Goal: Transaction & Acquisition: Purchase product/service

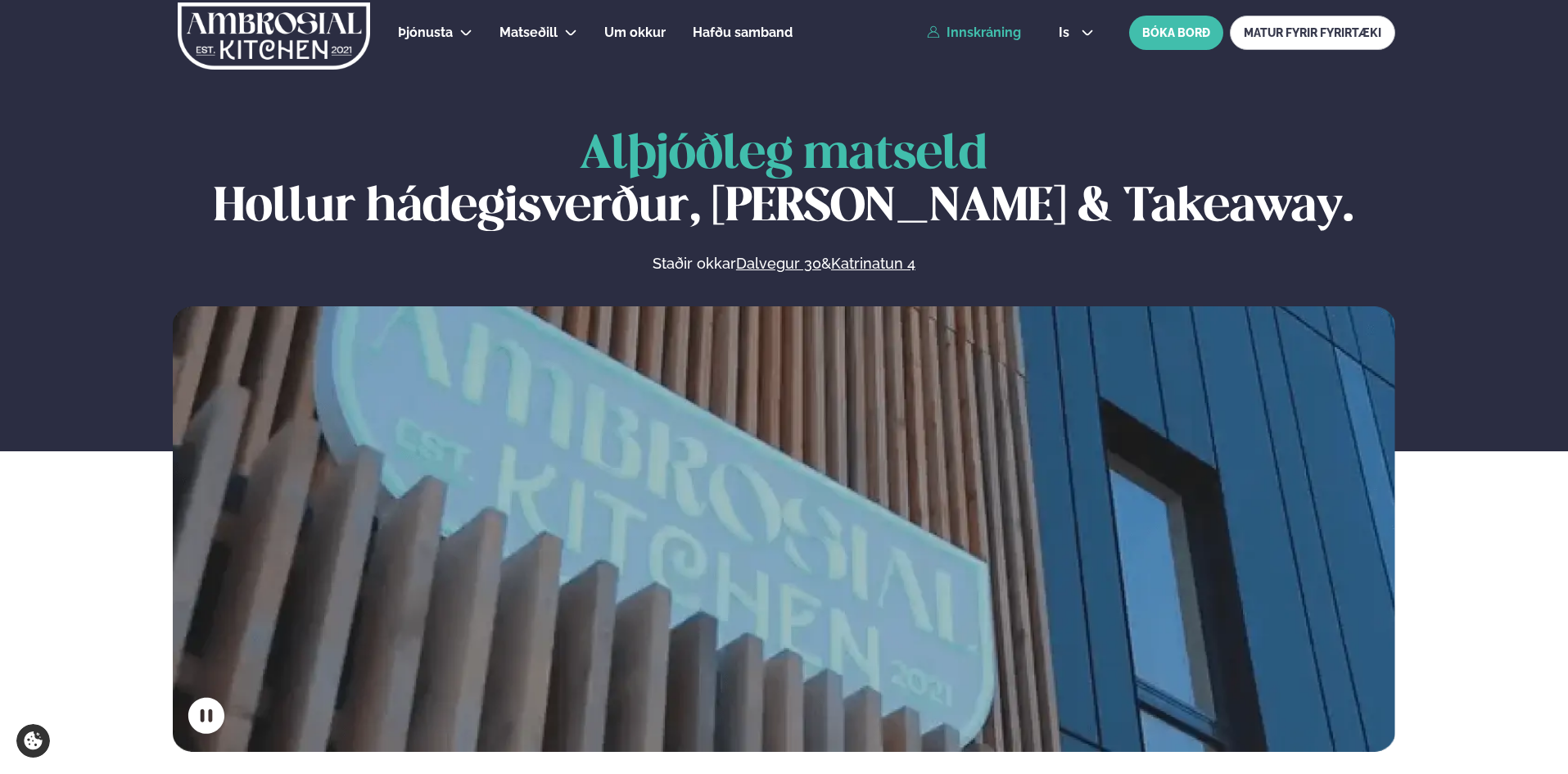
click at [997, 31] on link "Innskráning" at bounding box center [974, 32] width 94 height 15
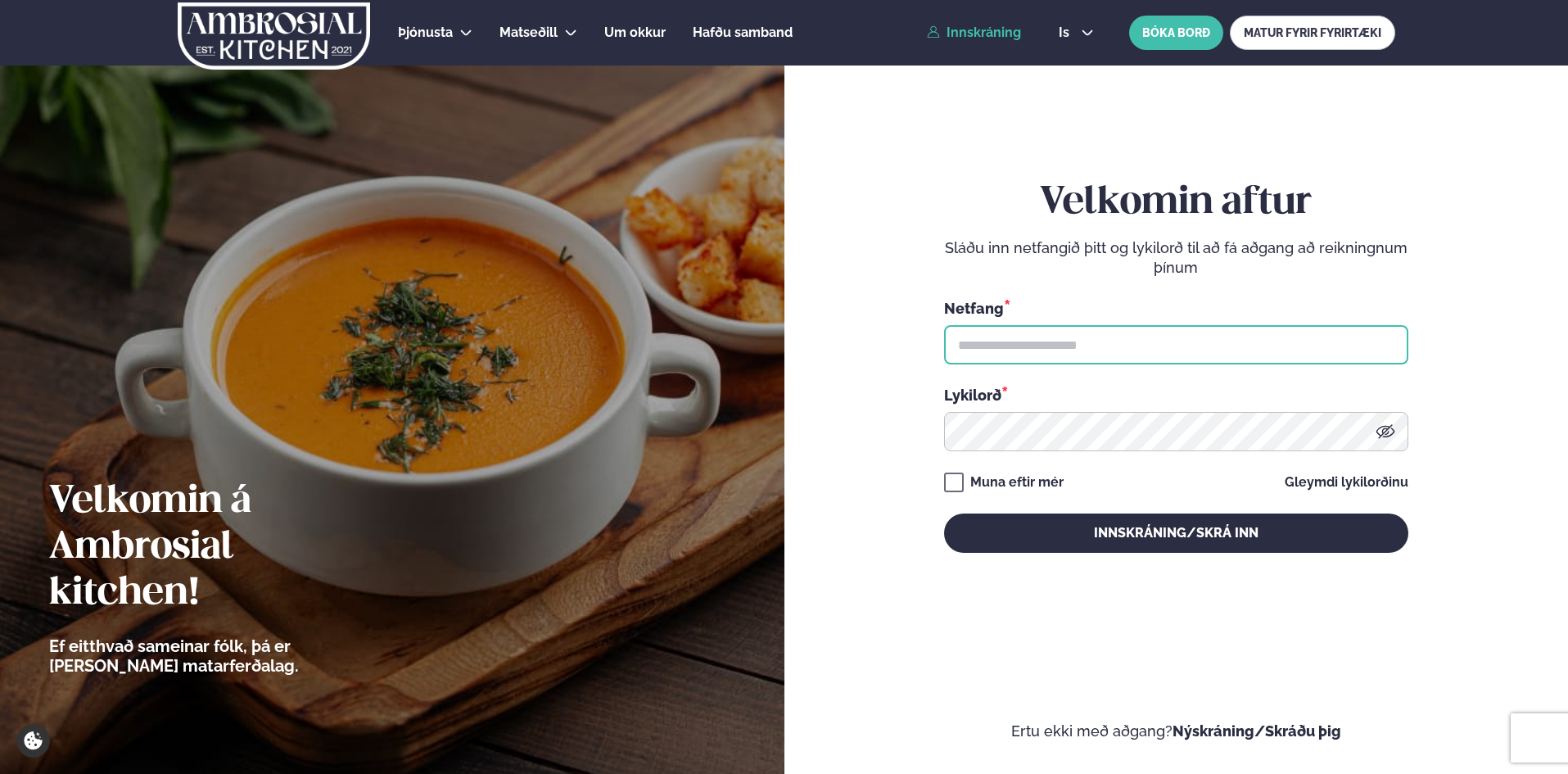
type input "**********"
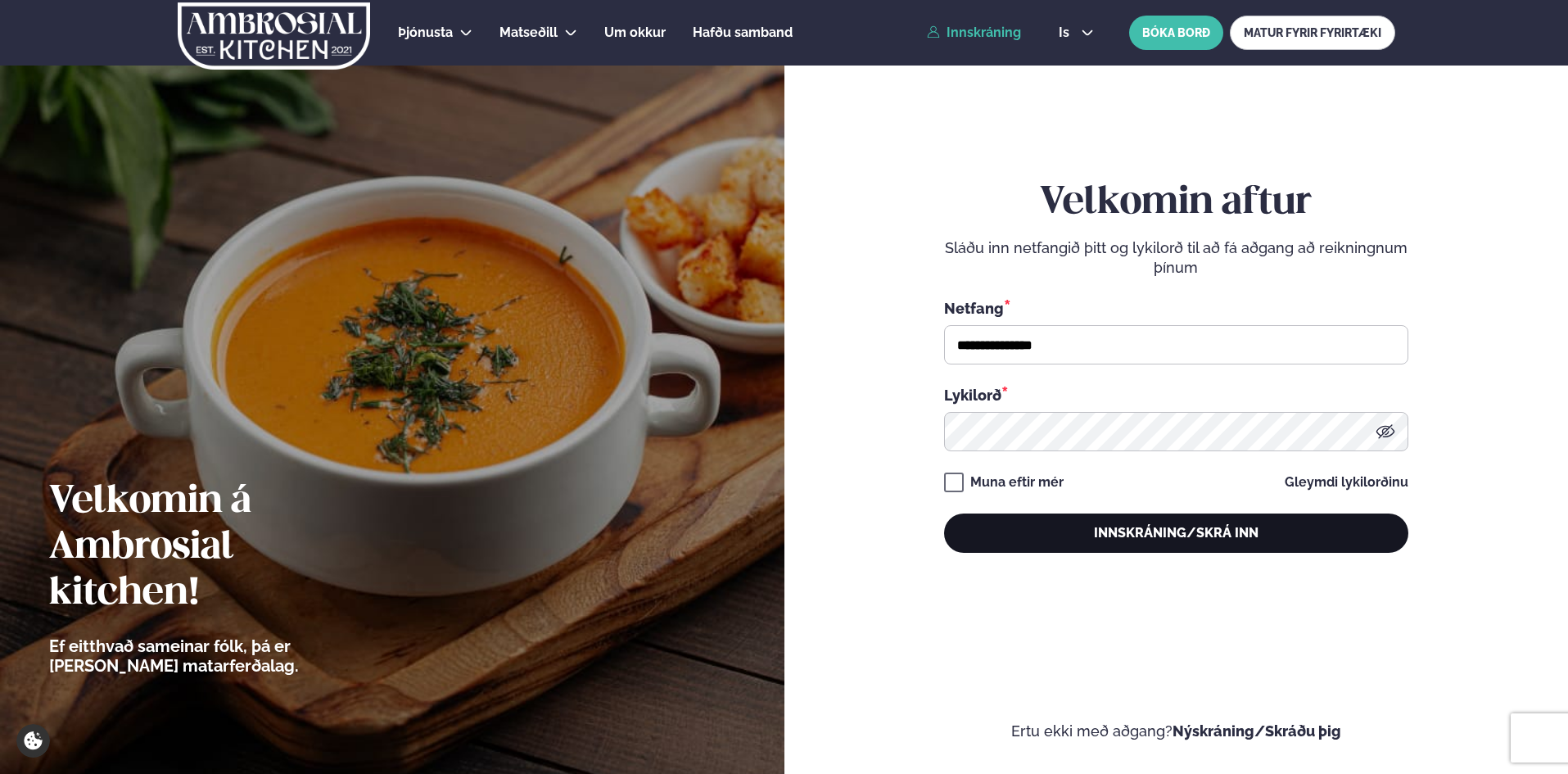
click at [1178, 527] on button "Innskráning/Skrá inn" at bounding box center [1176, 533] width 464 height 39
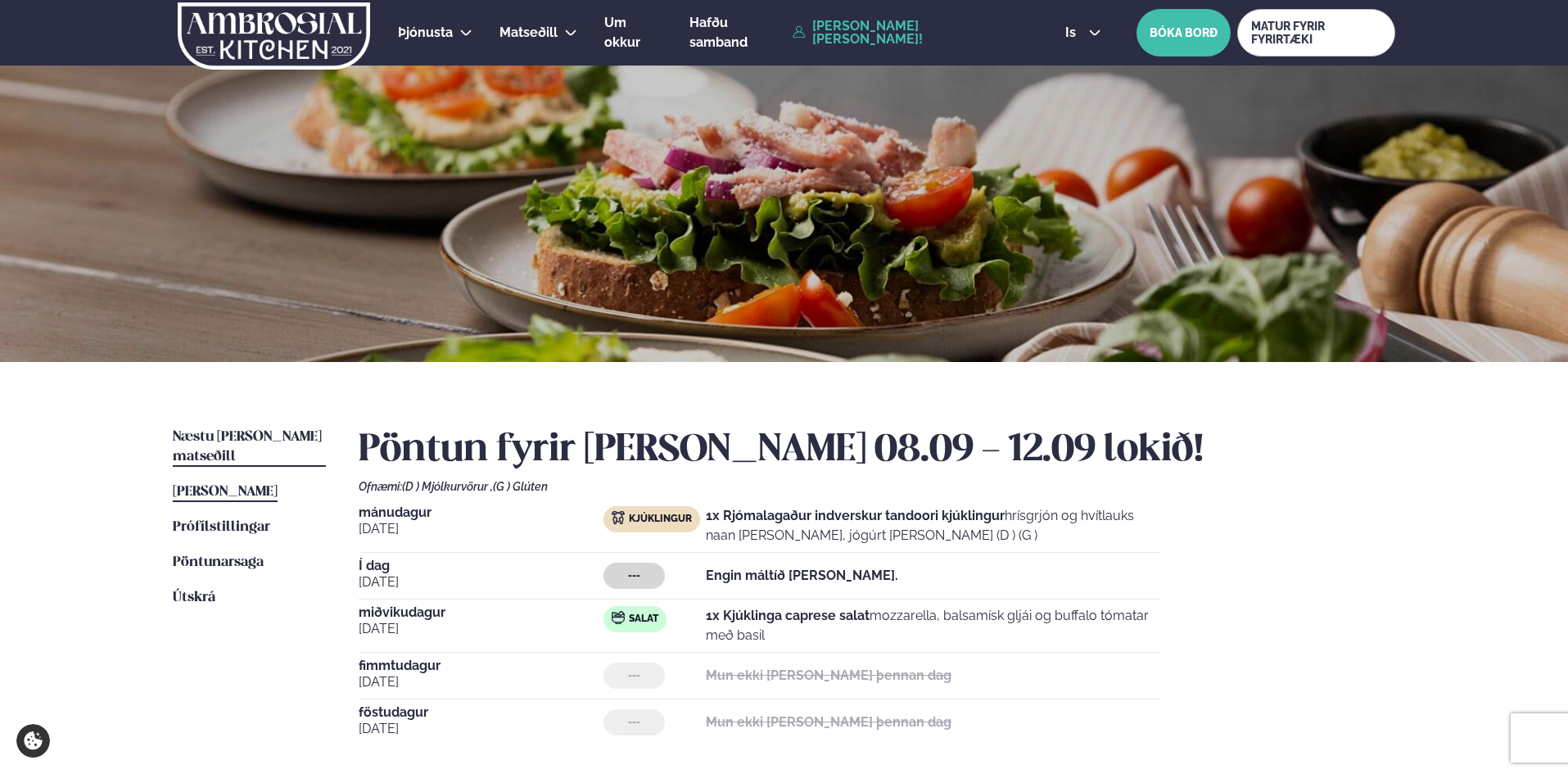
click at [250, 439] on span "Næstu [PERSON_NAME] matseðill" at bounding box center [247, 447] width 149 height 34
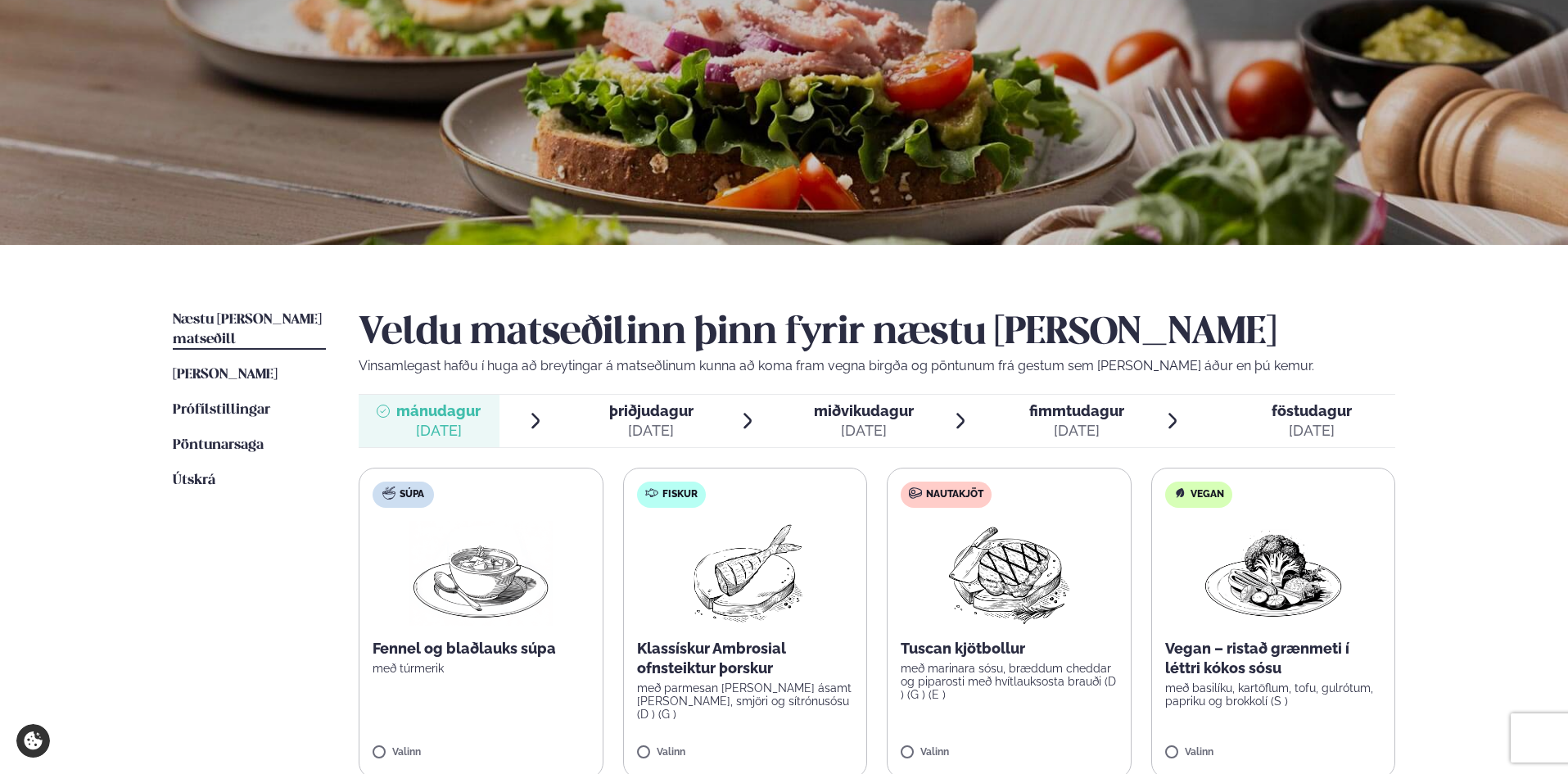
scroll to position [327, 0]
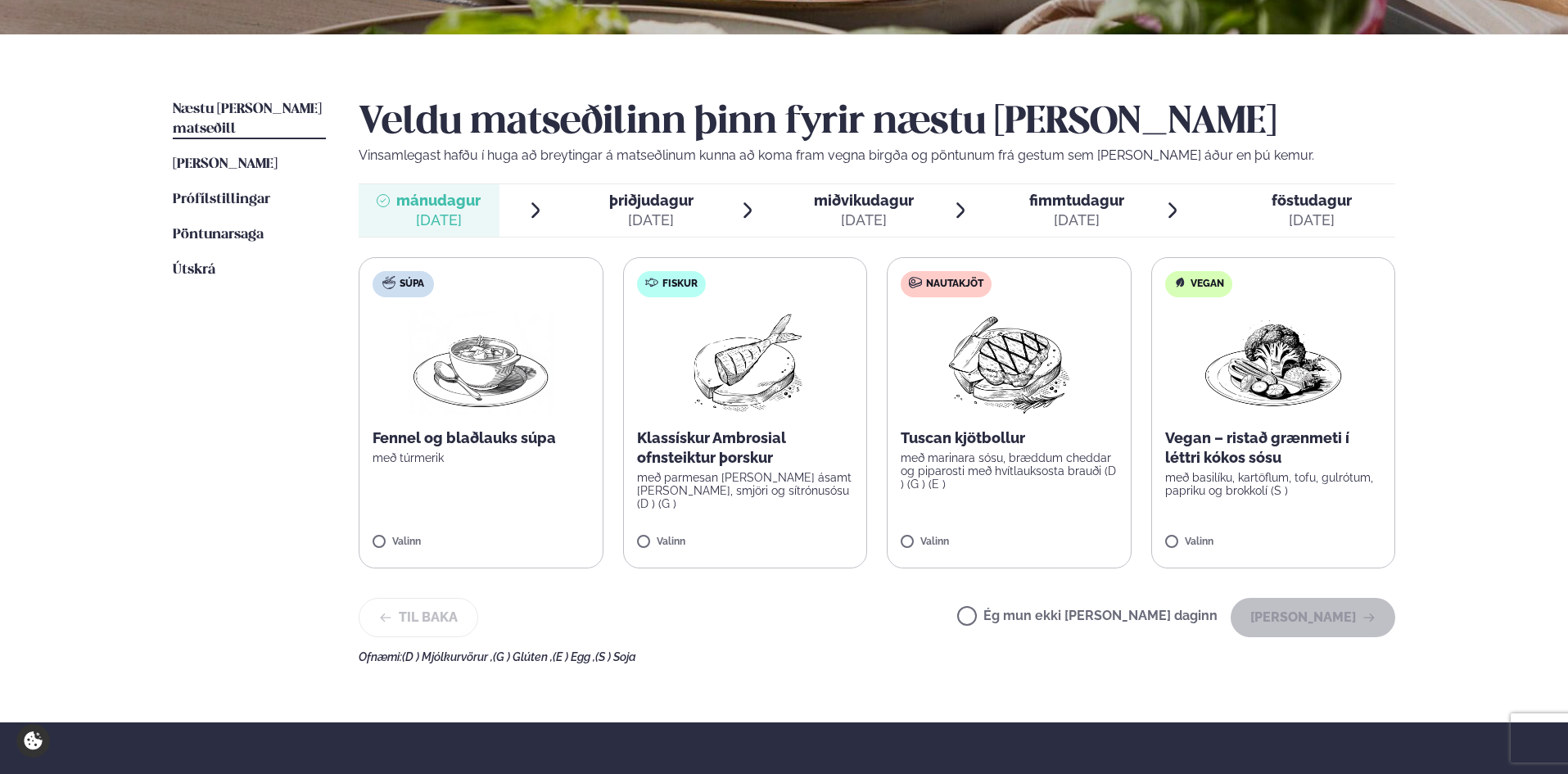
click at [991, 493] on label "Nautakjöt Tuscan kjötbollur með marinara sósu, bræddum cheddar og piparosti með…" at bounding box center [1009, 412] width 245 height 311
click at [1324, 625] on button "[PERSON_NAME]" at bounding box center [1312, 617] width 165 height 39
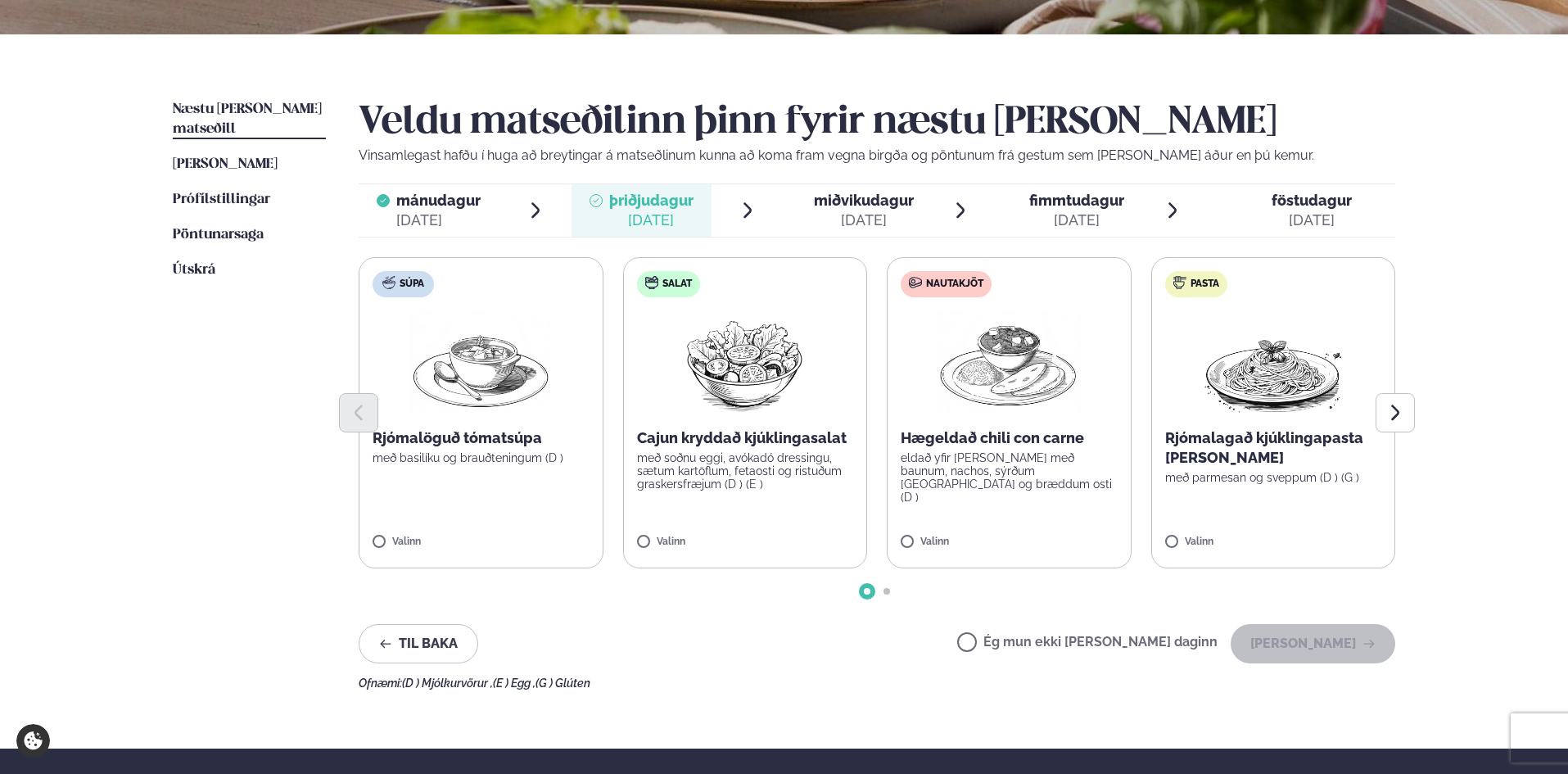
click at [867, 204] on span "miðvikudagur" at bounding box center [864, 200] width 100 height 17
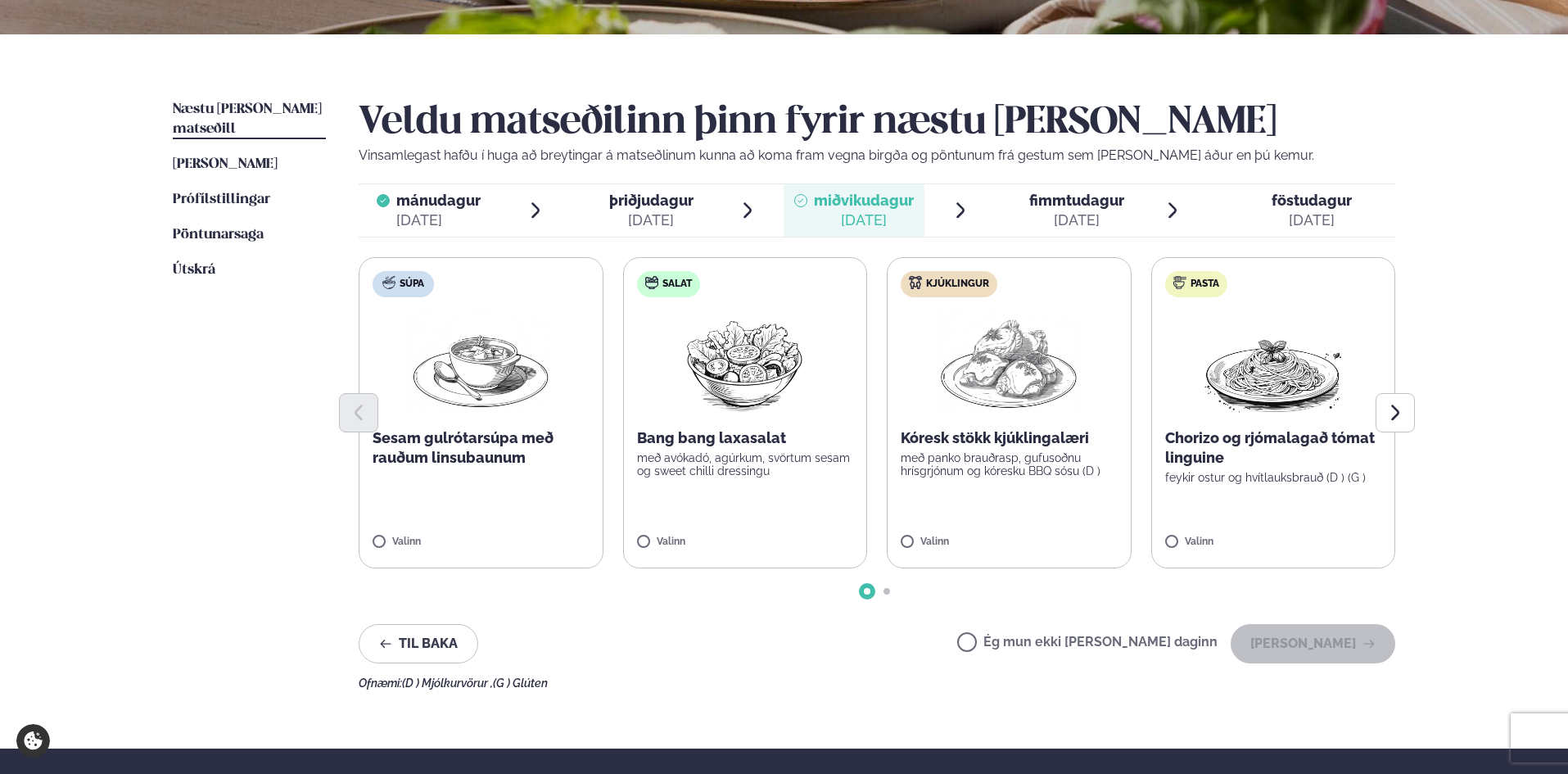
click at [740, 443] on p "Bang bang laxasalat" at bounding box center [744, 438] width 217 height 20
click at [1321, 644] on button "[PERSON_NAME]" at bounding box center [1312, 644] width 165 height 39
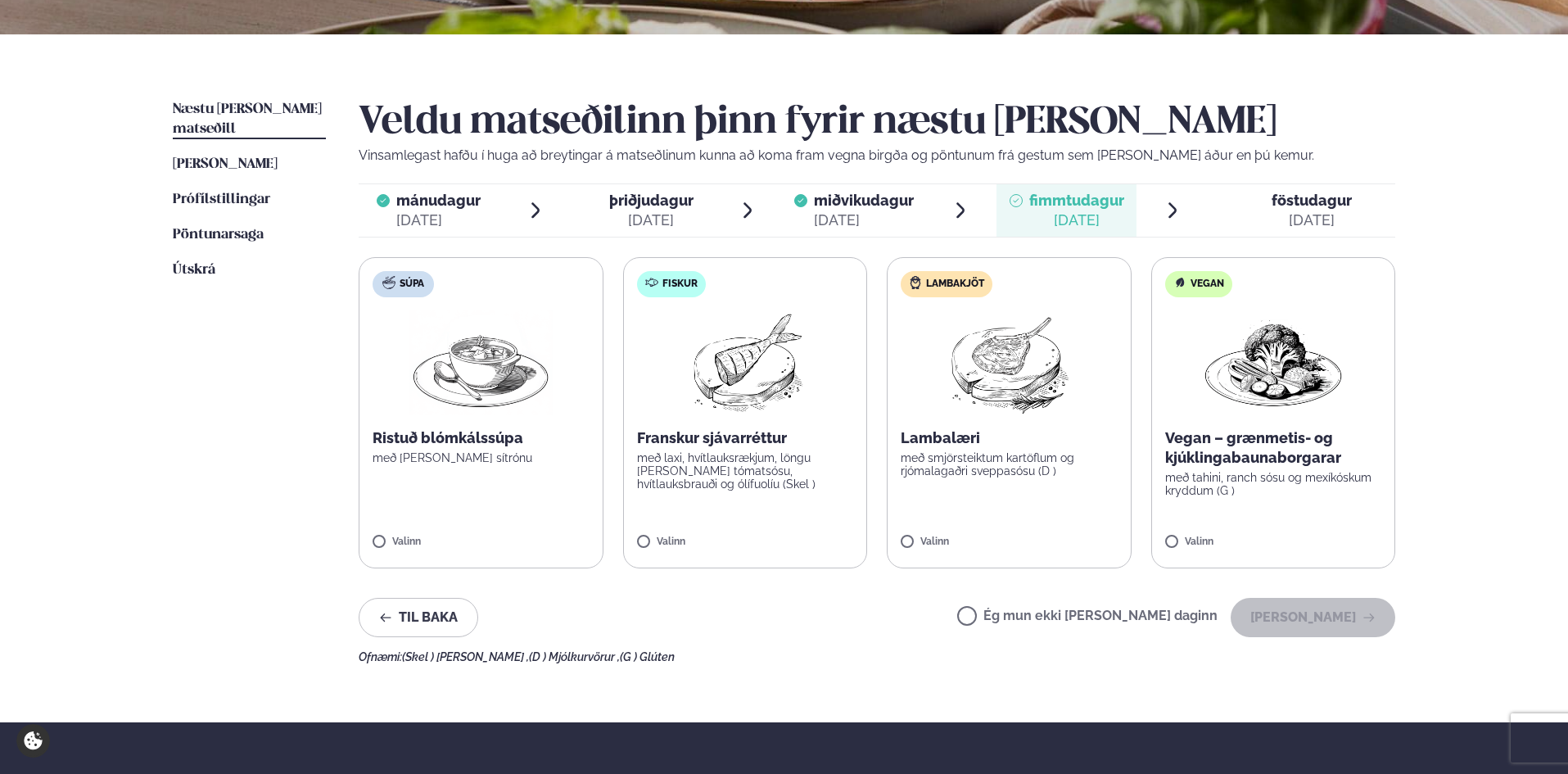
click at [1090, 609] on label "Ég mun ekki [PERSON_NAME] daginn" at bounding box center [1088, 617] width 260 height 17
click at [1318, 605] on button "[PERSON_NAME]" at bounding box center [1312, 617] width 165 height 39
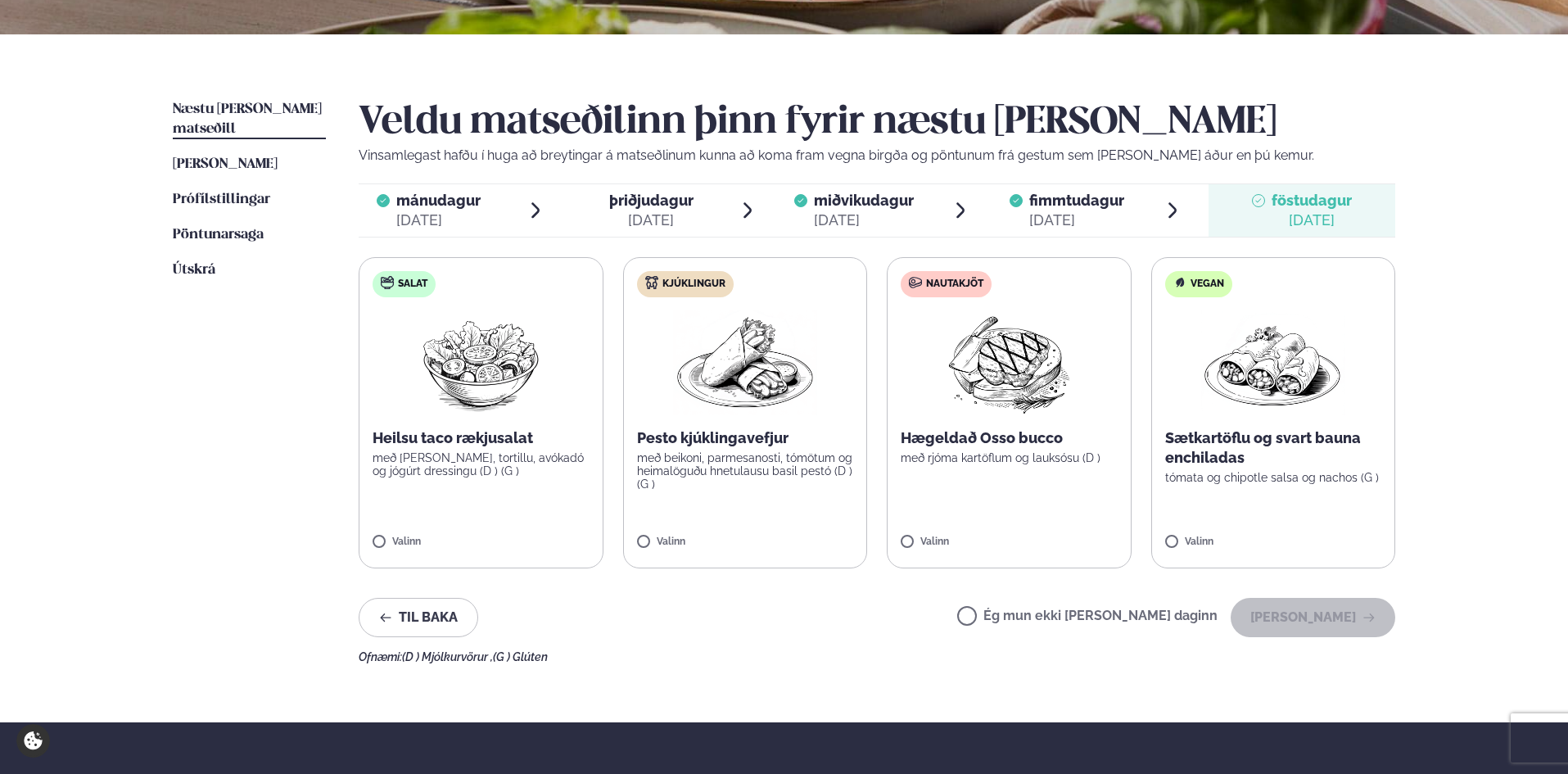
click at [1119, 609] on label "Ég mun ekki [PERSON_NAME] daginn" at bounding box center [1088, 617] width 260 height 17
click at [1326, 607] on button "[PERSON_NAME]" at bounding box center [1312, 617] width 165 height 39
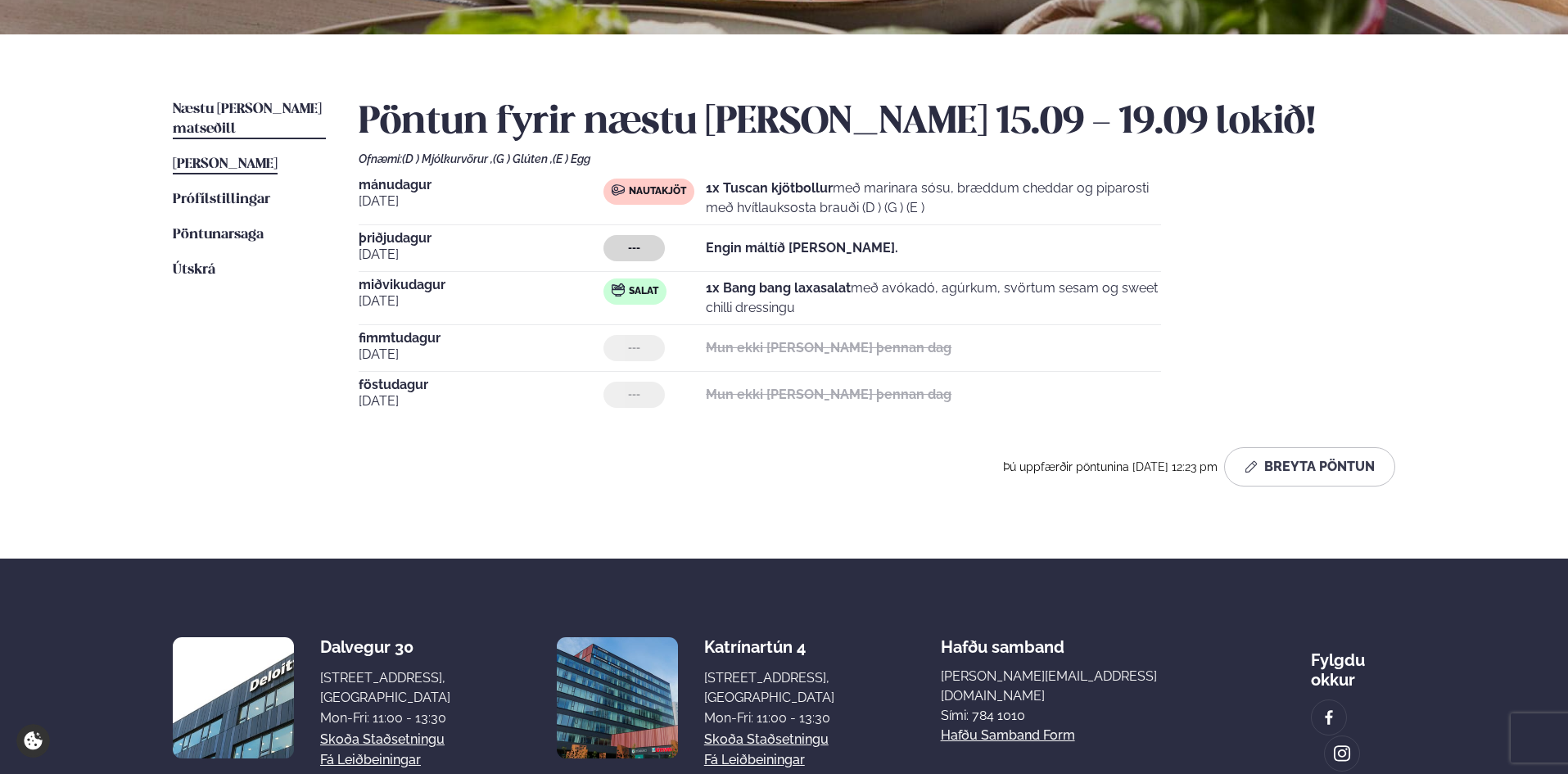
click at [275, 157] on span "[PERSON_NAME]" at bounding box center [226, 164] width 105 height 14
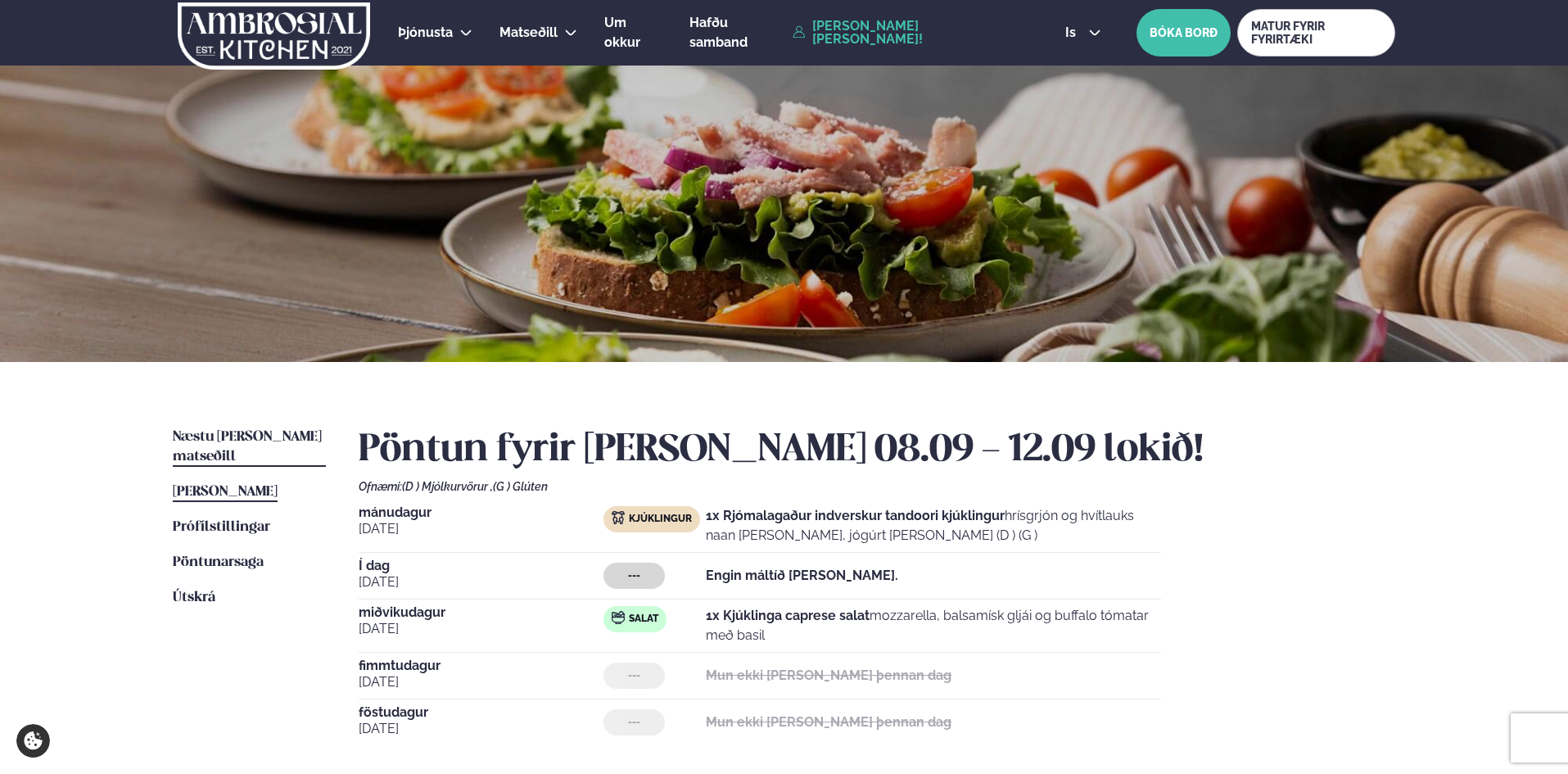
click at [235, 433] on span "Næstu [PERSON_NAME] matseðill" at bounding box center [247, 447] width 149 height 34
